Goal: Information Seeking & Learning: Learn about a topic

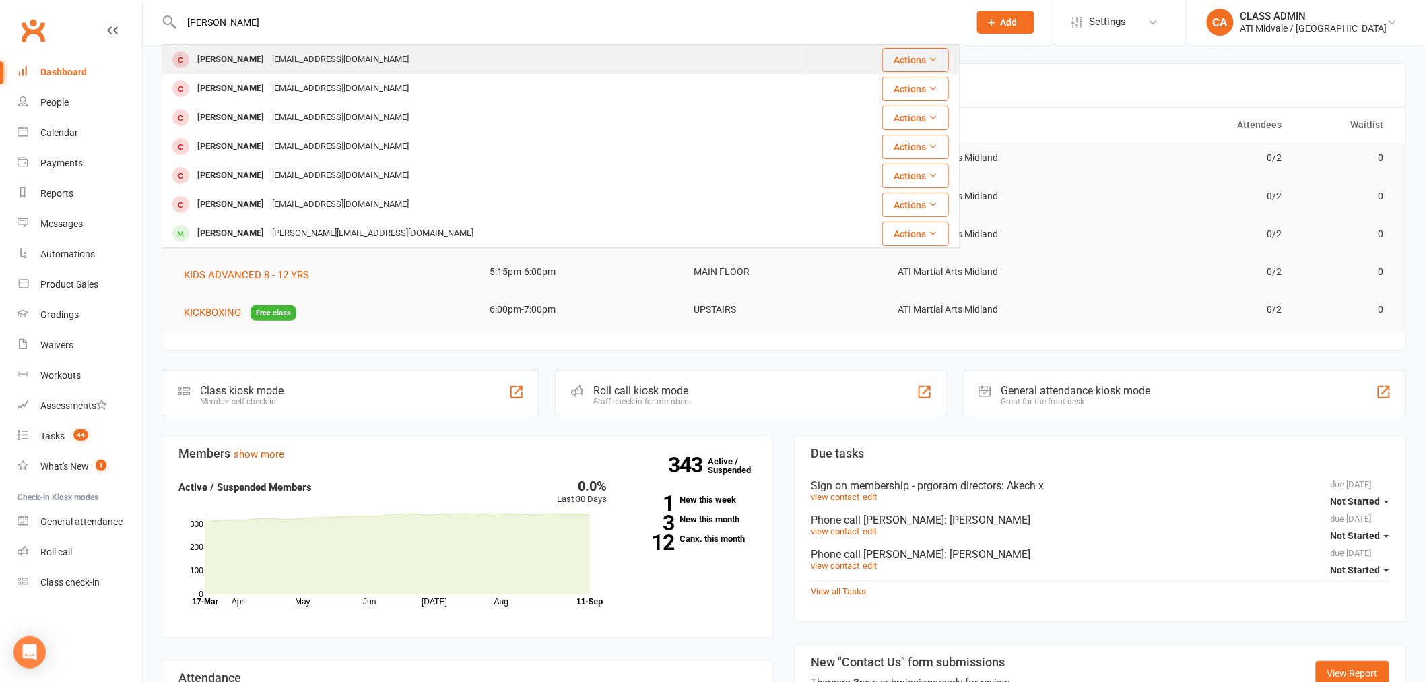
type input "[PERSON_NAME]"
click at [230, 58] on div "[PERSON_NAME]" at bounding box center [230, 60] width 75 height 20
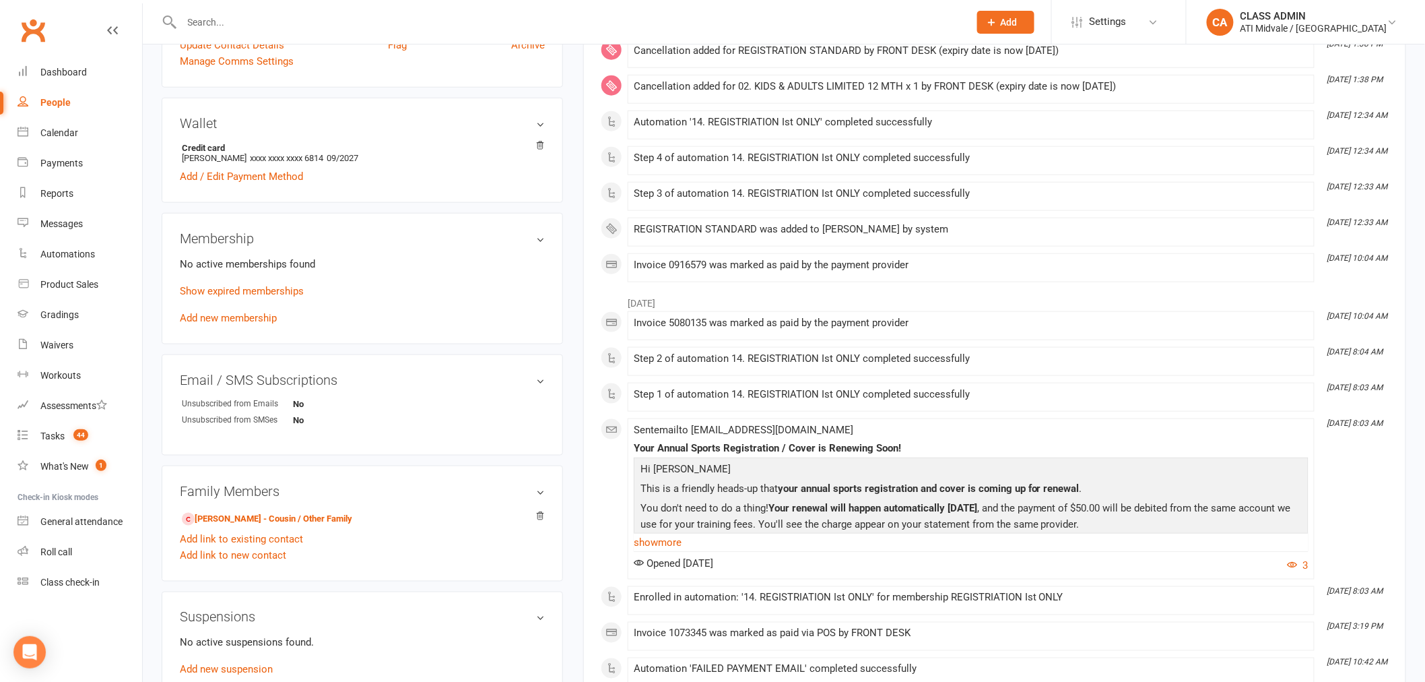
scroll to position [449, 0]
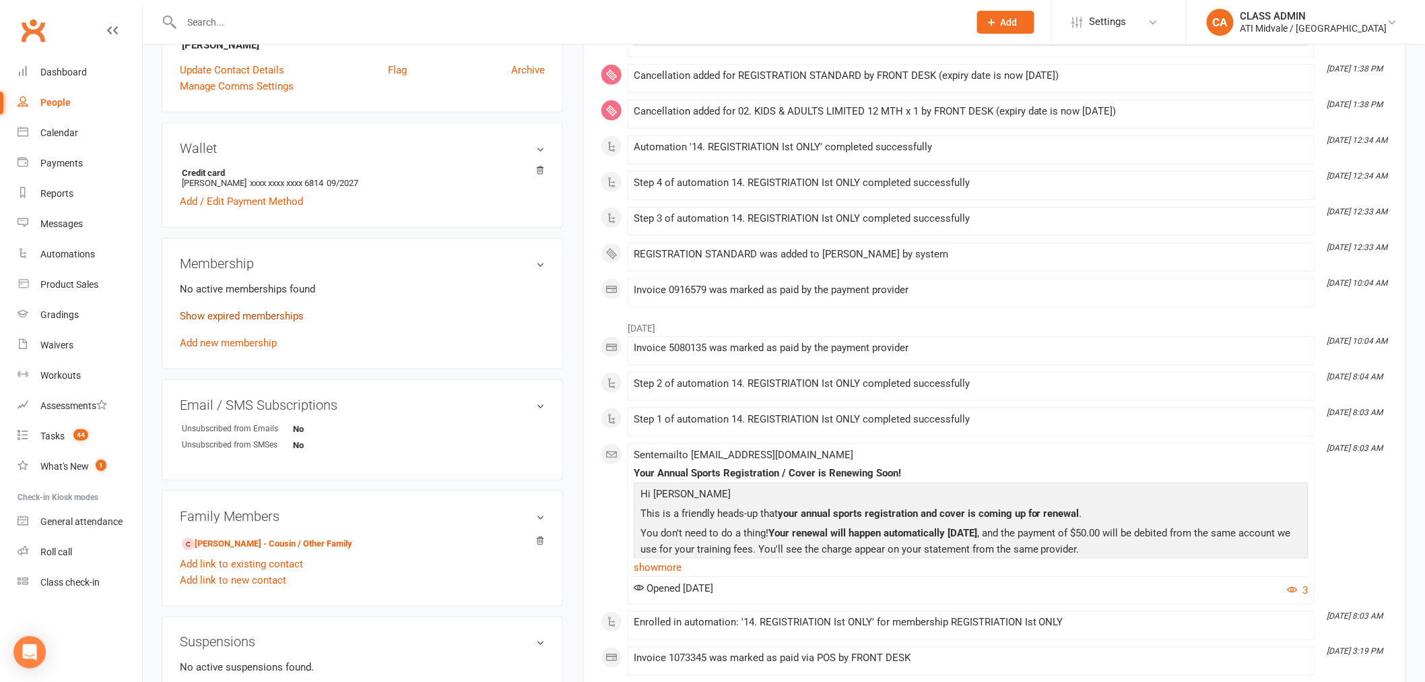
click at [278, 318] on link "Show expired memberships" at bounding box center [242, 316] width 124 height 12
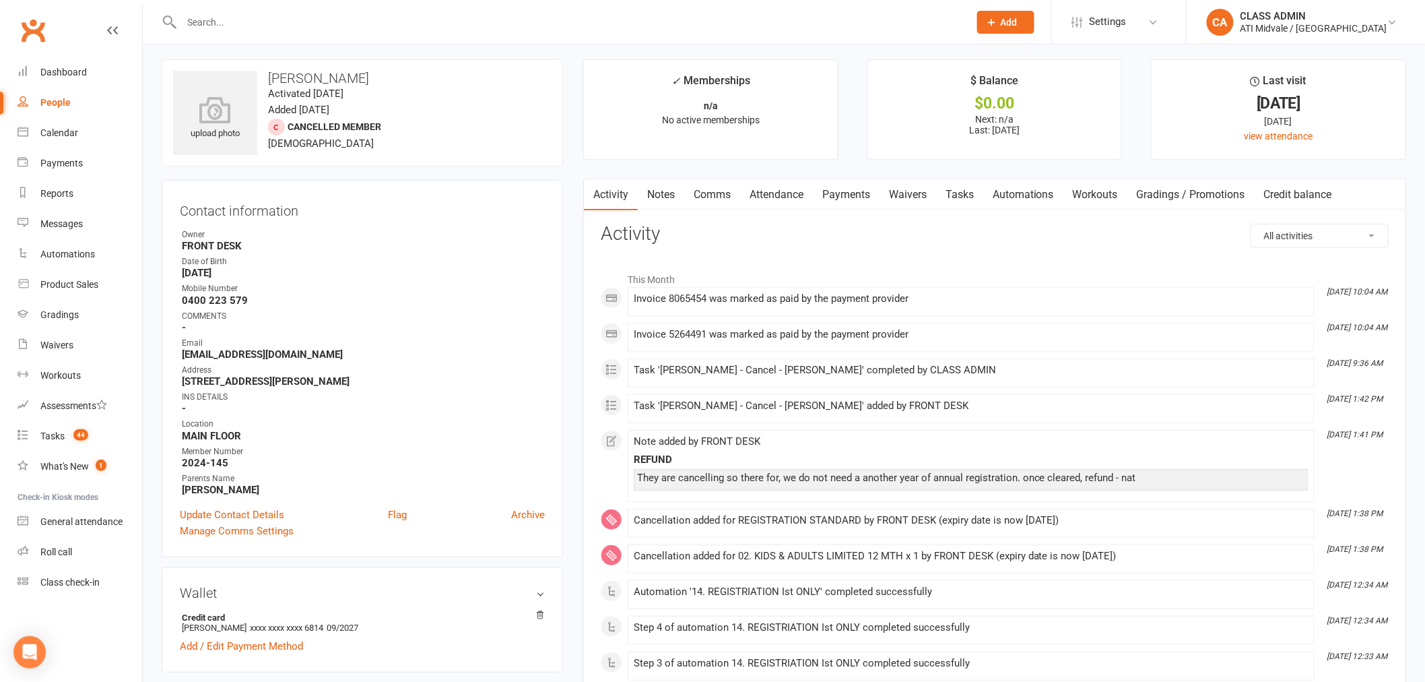
scroll to position [0, 0]
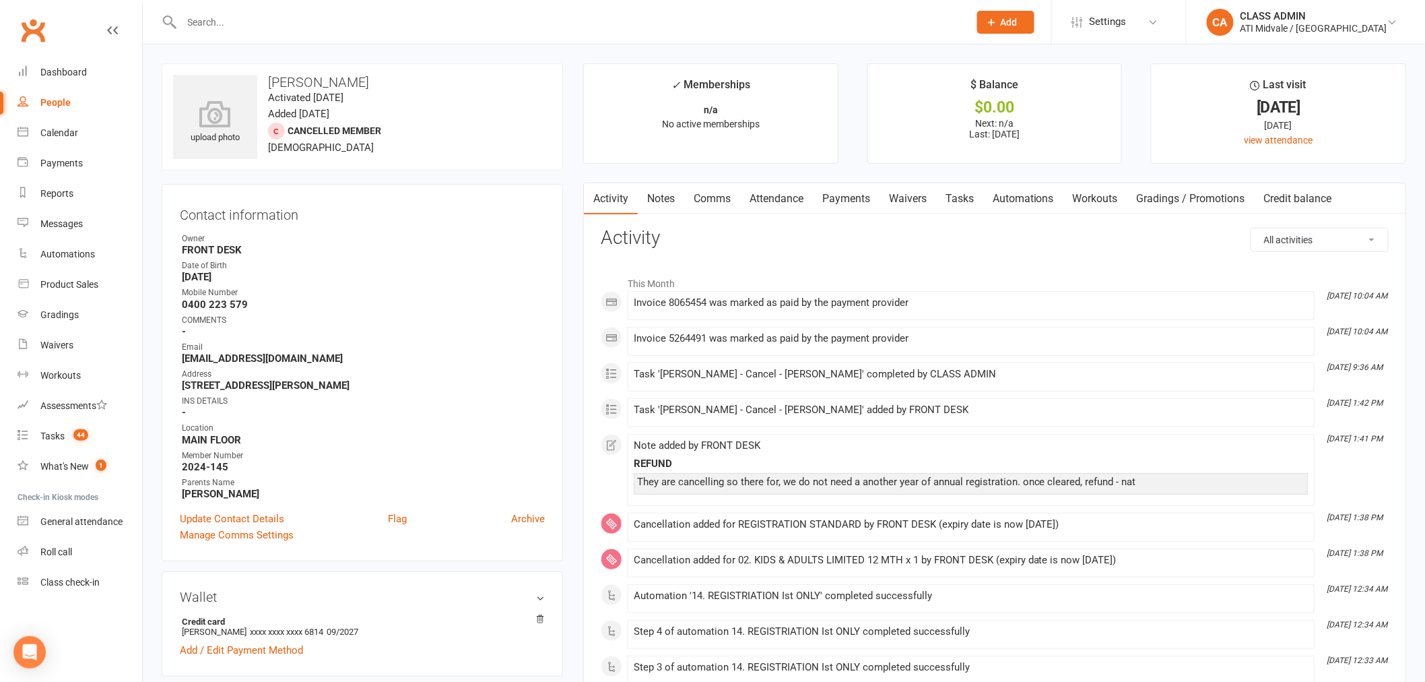
click at [1007, 194] on link "Automations" at bounding box center [1023, 198] width 80 height 31
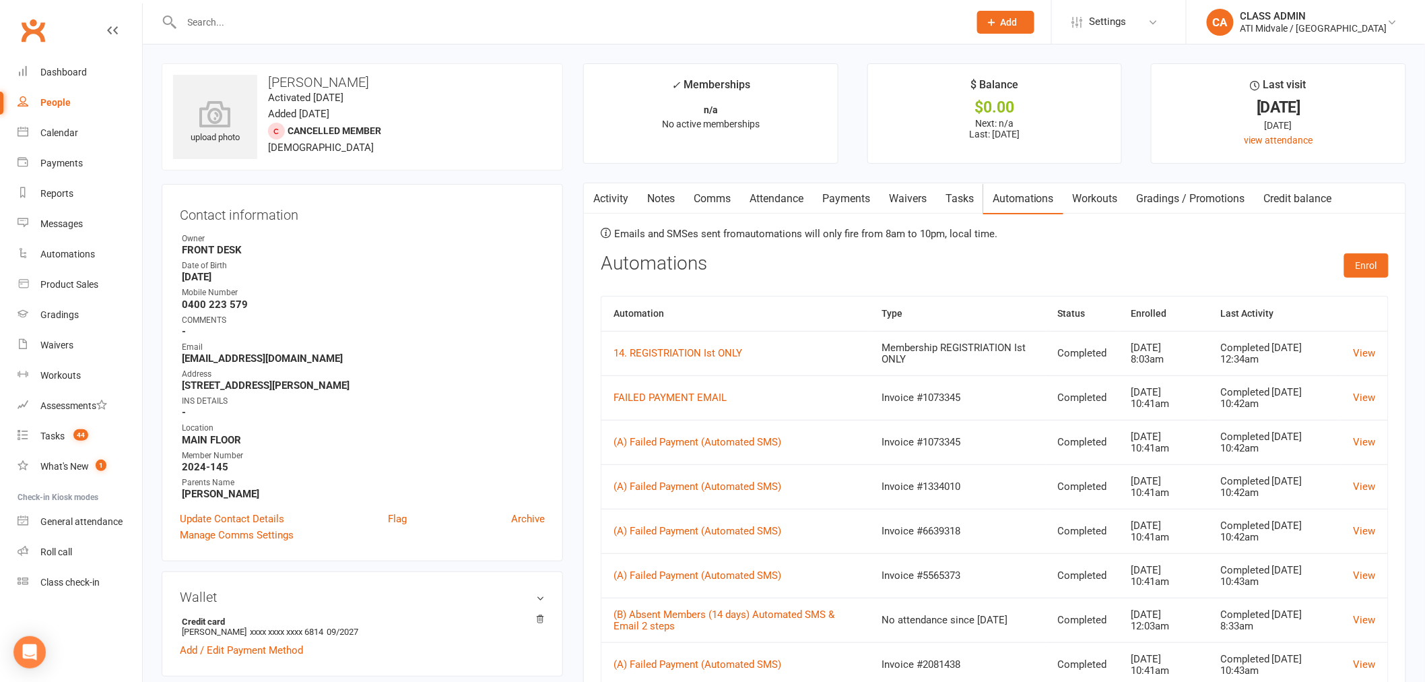
click at [658, 205] on link "Notes" at bounding box center [661, 198] width 46 height 31
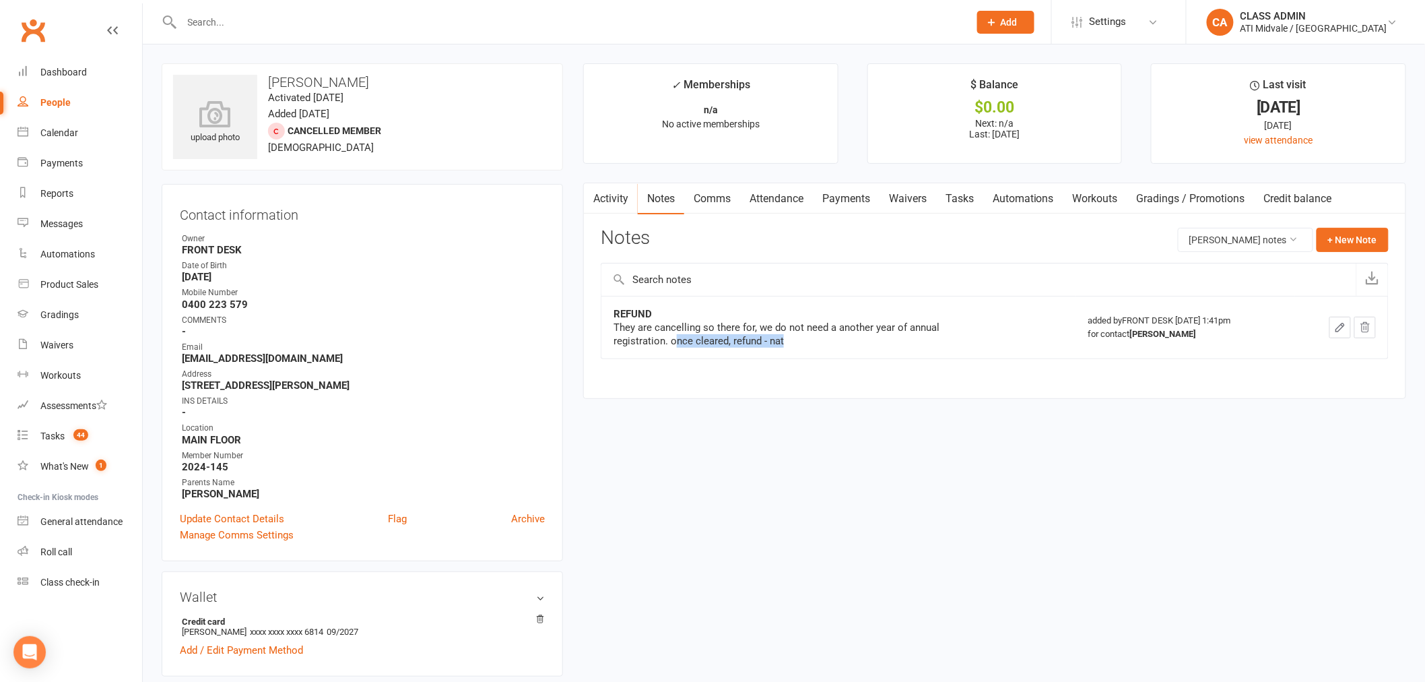
drag, startPoint x: 677, startPoint y: 340, endPoint x: 797, endPoint y: 344, distance: 120.0
click at [797, 344] on div "They are cancelling so there for, we do not need a another year of annual regis…" at bounding box center [782, 334] width 337 height 27
click at [610, 197] on link "Activity" at bounding box center [611, 198] width 54 height 31
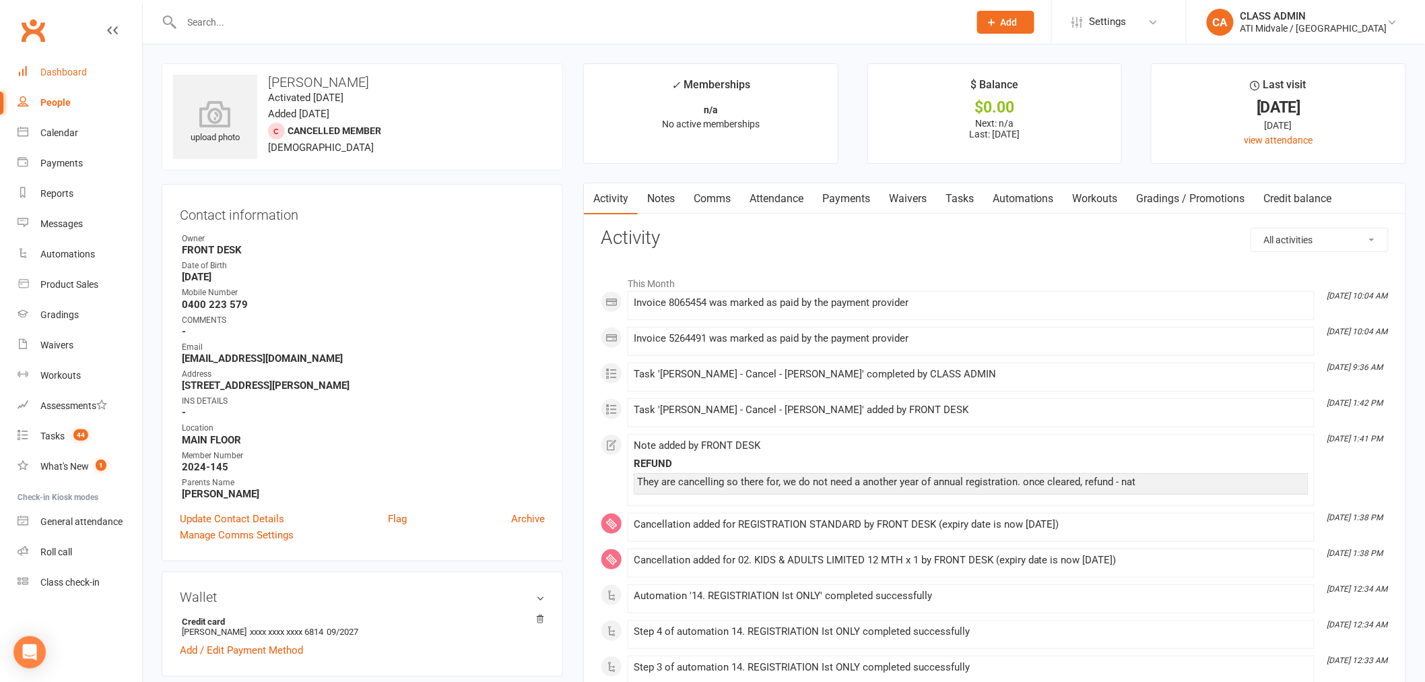
click at [64, 70] on div "Dashboard" at bounding box center [63, 72] width 46 height 11
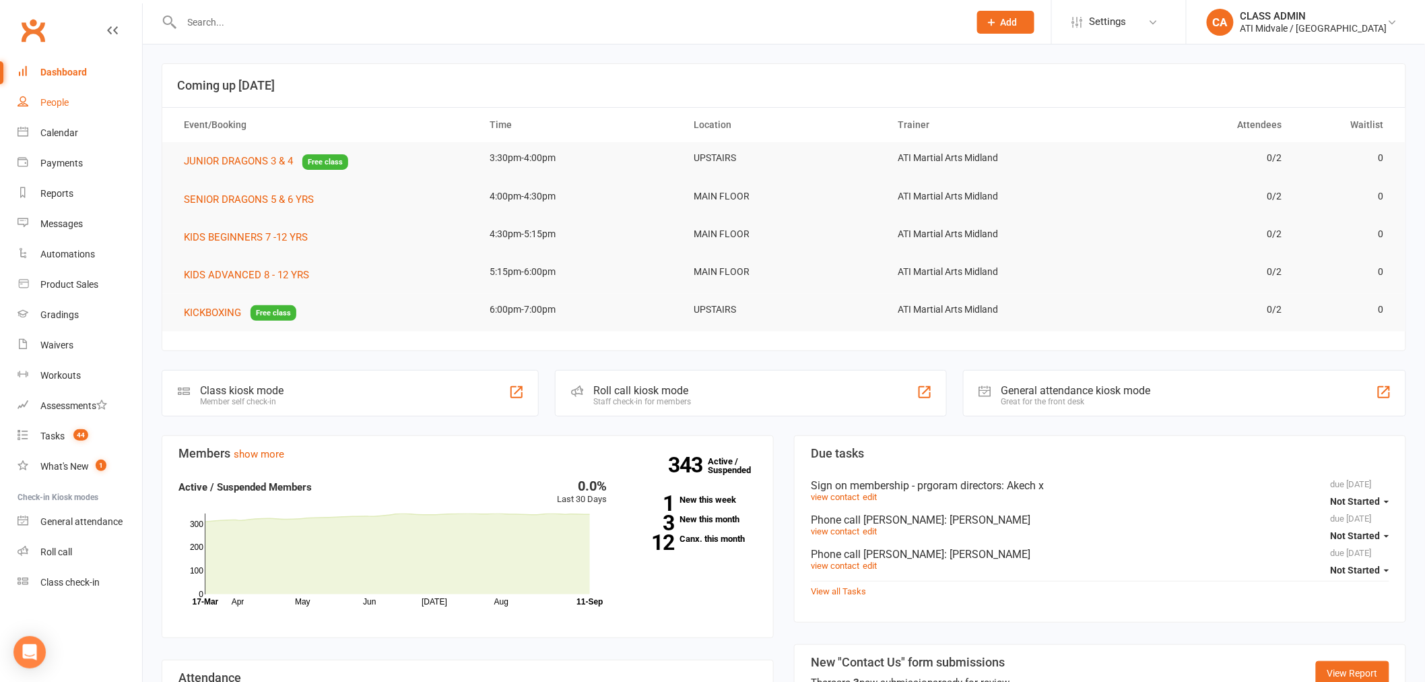
click at [57, 104] on div "People" at bounding box center [54, 102] width 28 height 11
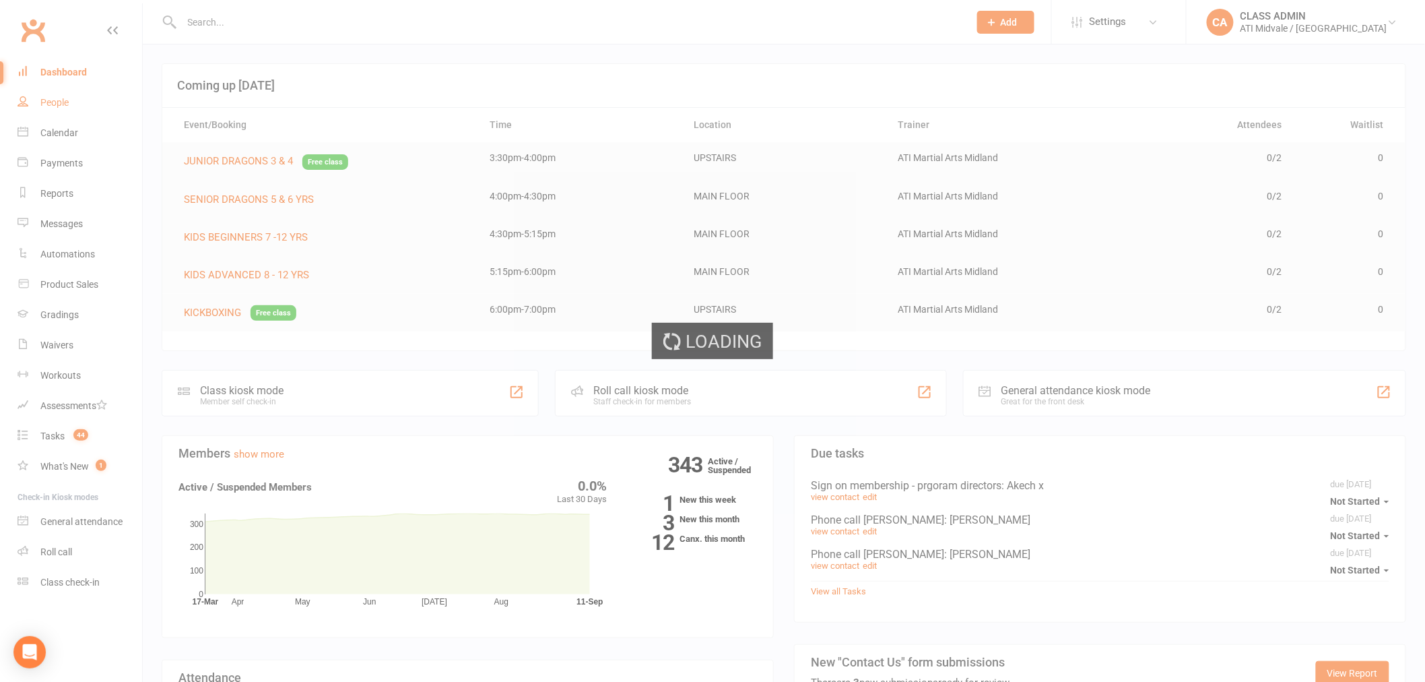
select select "100"
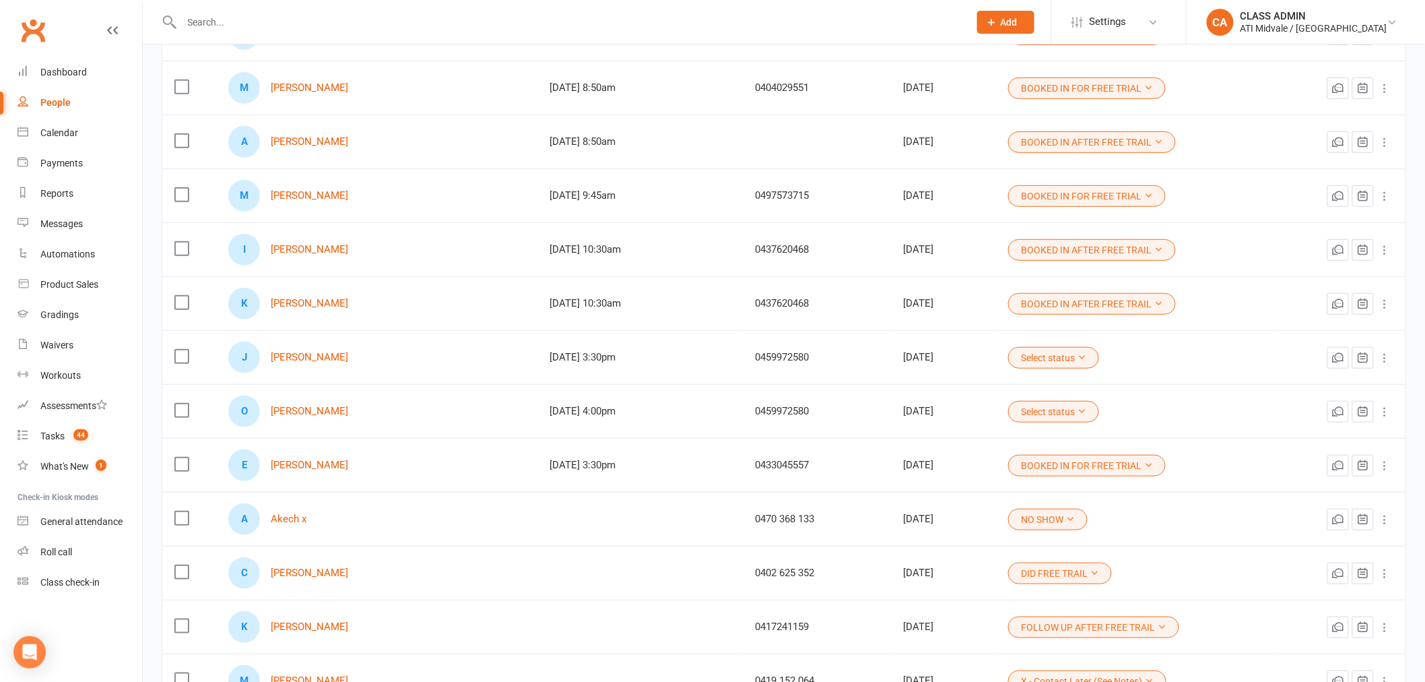
scroll to position [75, 0]
